Goal: Navigation & Orientation: Find specific page/section

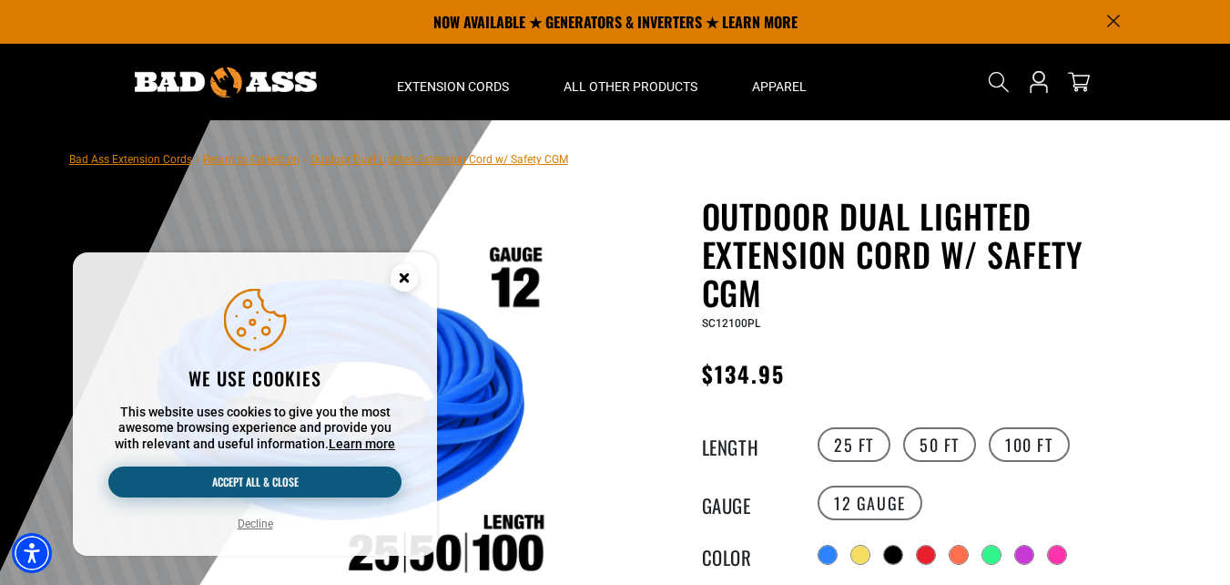
click at [352, 487] on button "Accept all & close" at bounding box center [254, 481] width 293 height 31
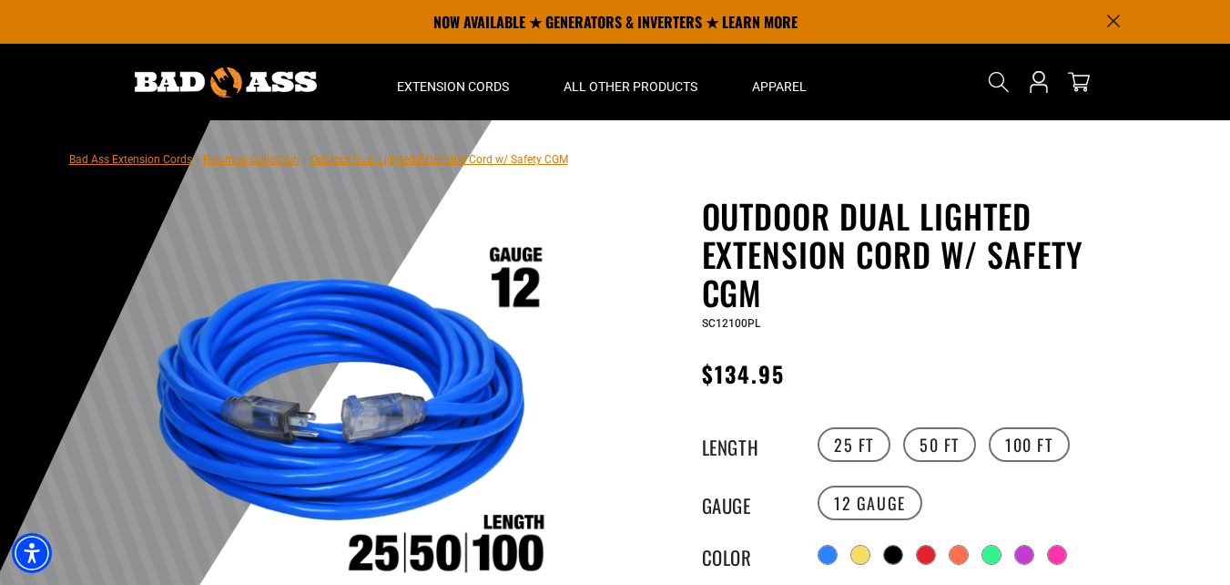
click at [1170, 478] on div at bounding box center [615, 566] width 1230 height 892
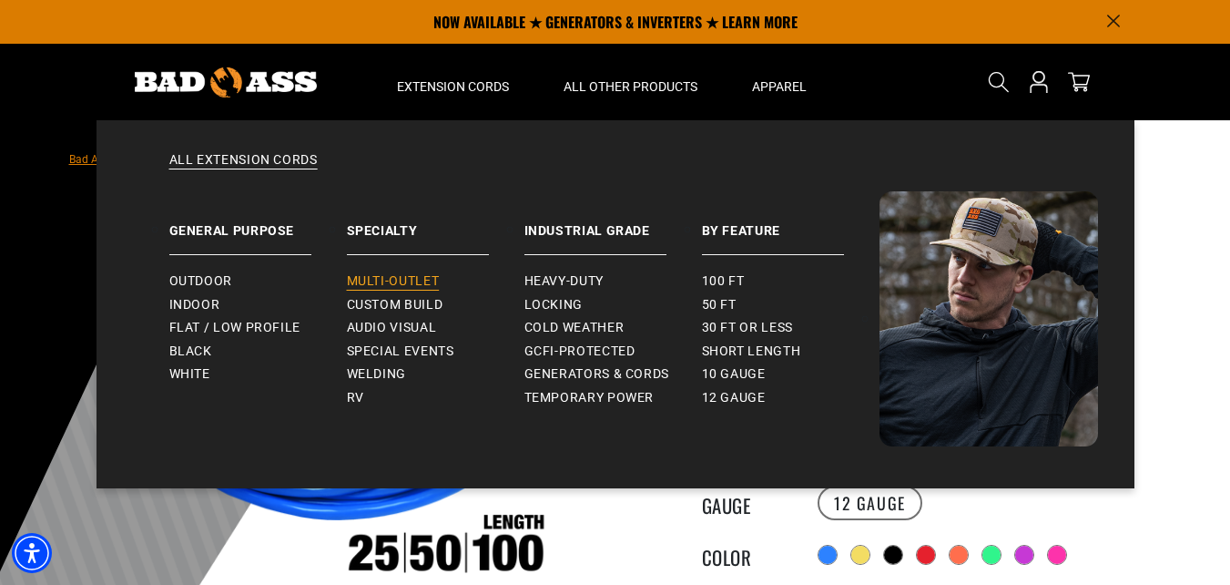
click at [415, 275] on span "Multi-Outlet" at bounding box center [393, 281] width 93 height 16
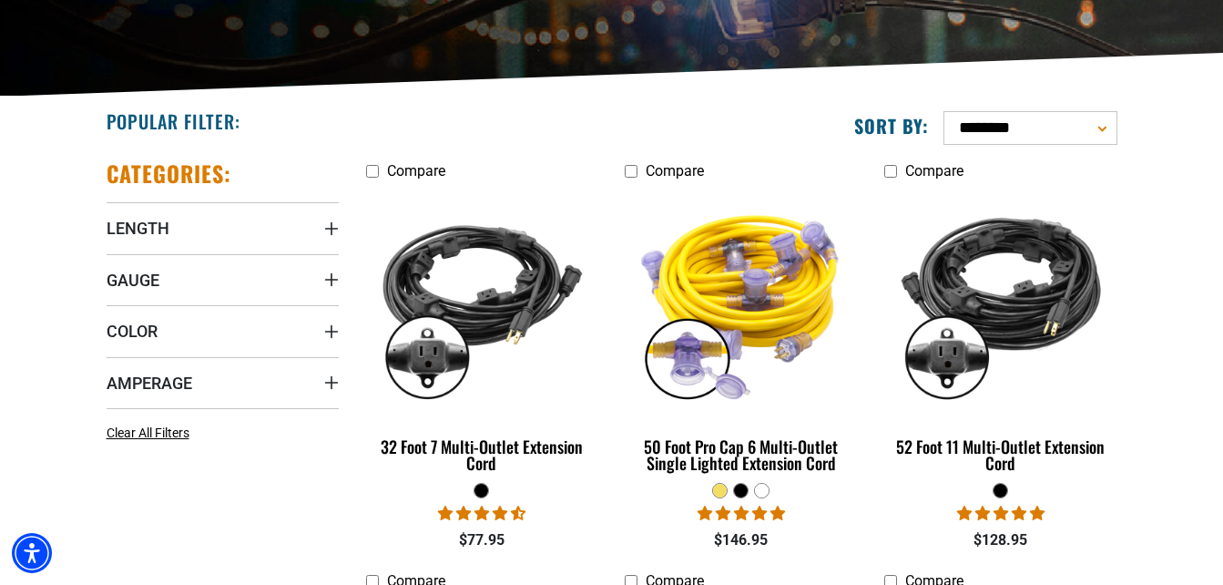
scroll to position [376, 0]
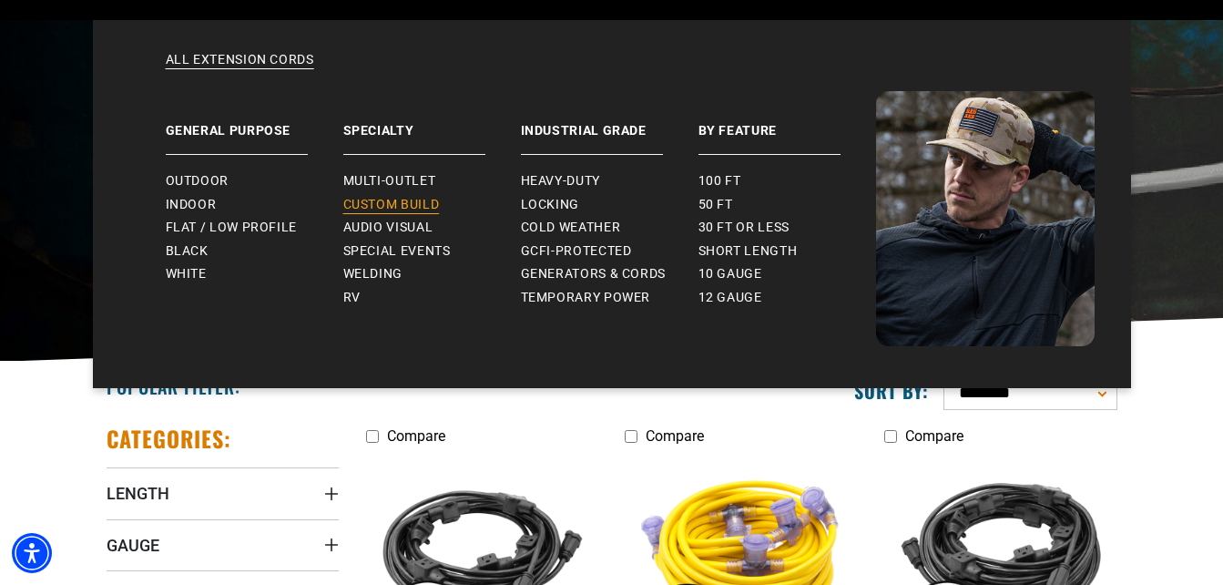
scroll to position [110, 0]
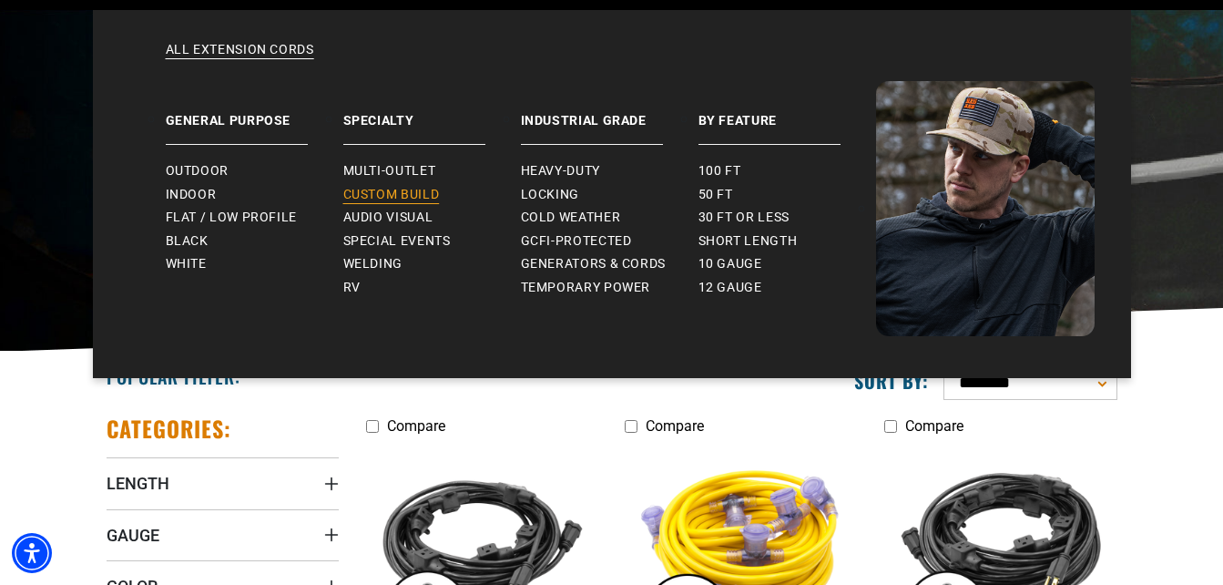
click at [373, 187] on span "Custom Build" at bounding box center [391, 195] width 97 height 16
